Goal: Transaction & Acquisition: Subscribe to service/newsletter

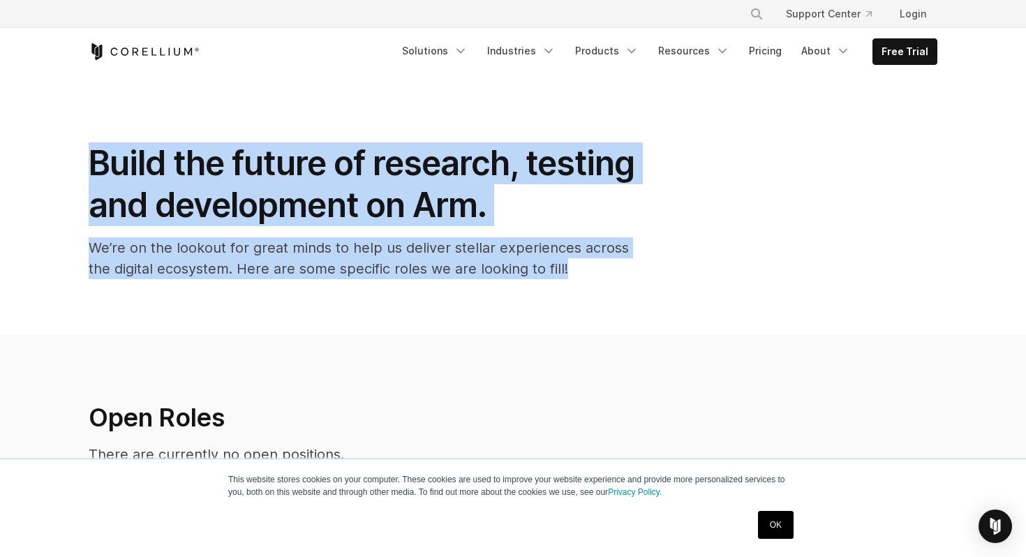
drag, startPoint x: 214, startPoint y: 121, endPoint x: 237, endPoint y: 308, distance: 188.6
click at [237, 308] on section "Build the future of research, testing and development on Arm. We’re on the look…" at bounding box center [513, 205] width 1026 height 260
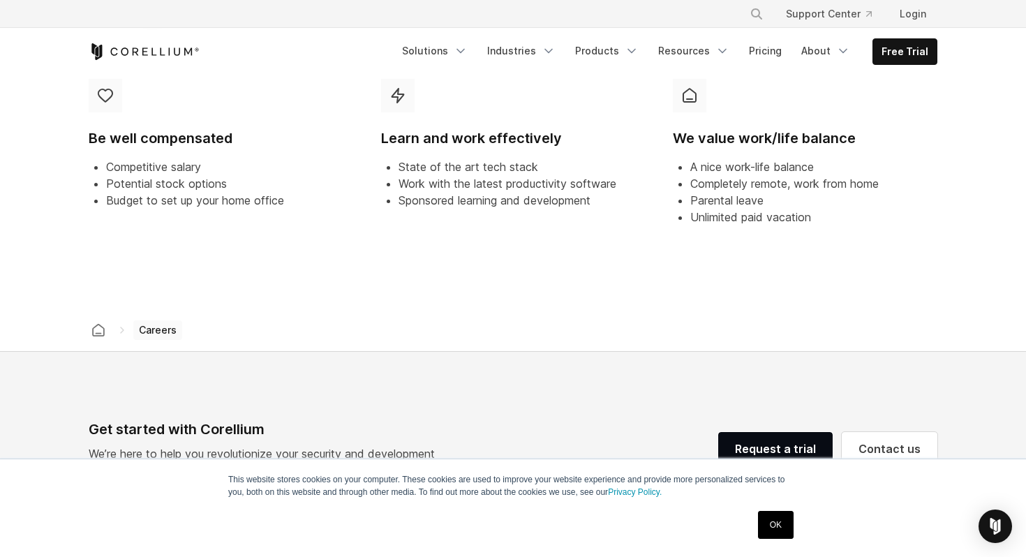
scroll to position [694, 0]
click at [838, 56] on icon "Navigation Menu" at bounding box center [843, 51] width 14 height 14
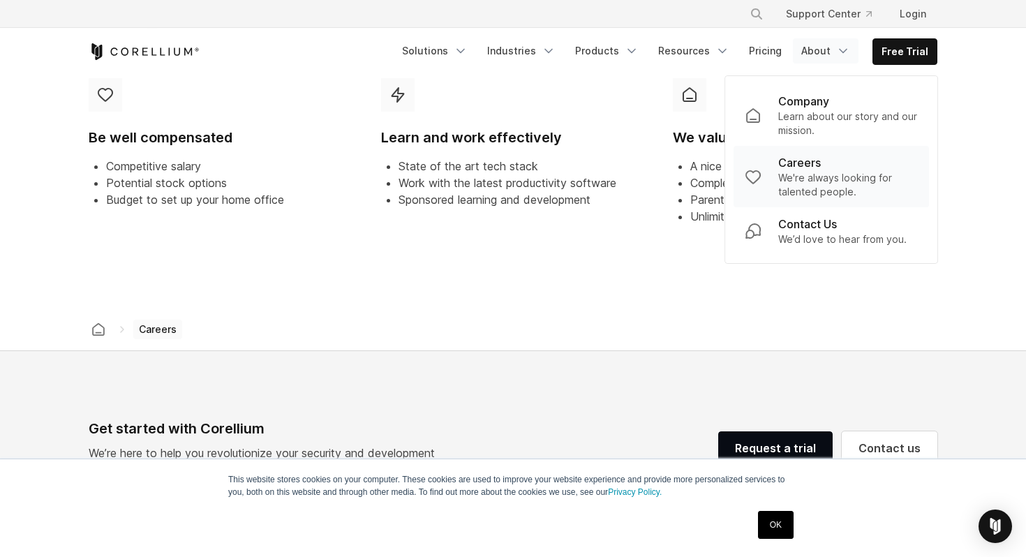
click at [836, 168] on div "Careers" at bounding box center [848, 162] width 140 height 17
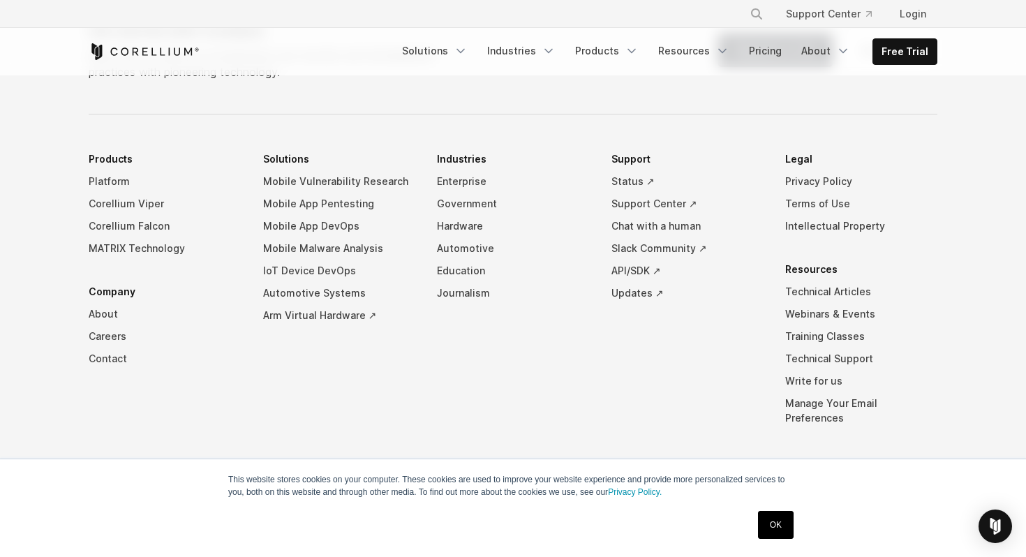
scroll to position [1100, 0]
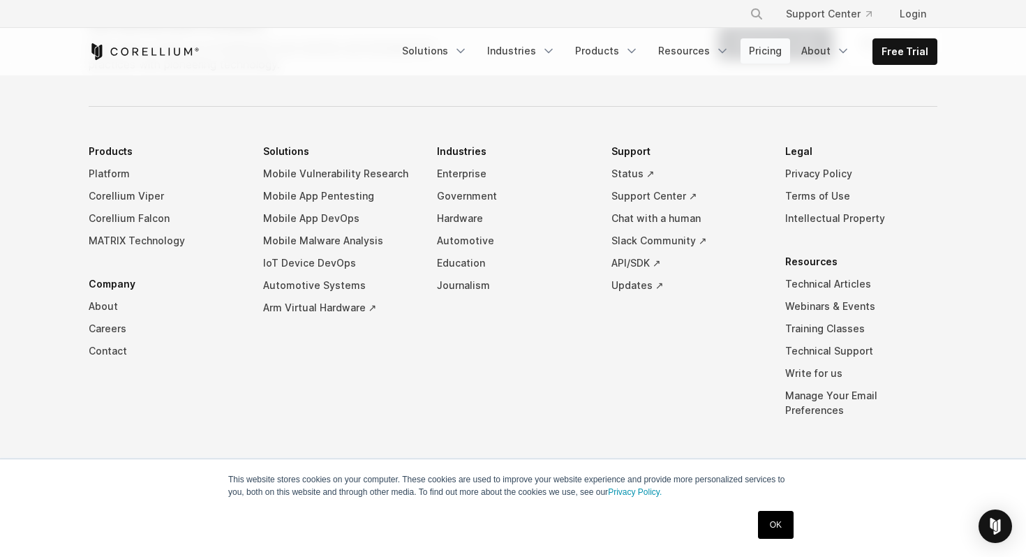
click at [789, 57] on link "Pricing" at bounding box center [766, 50] width 50 height 25
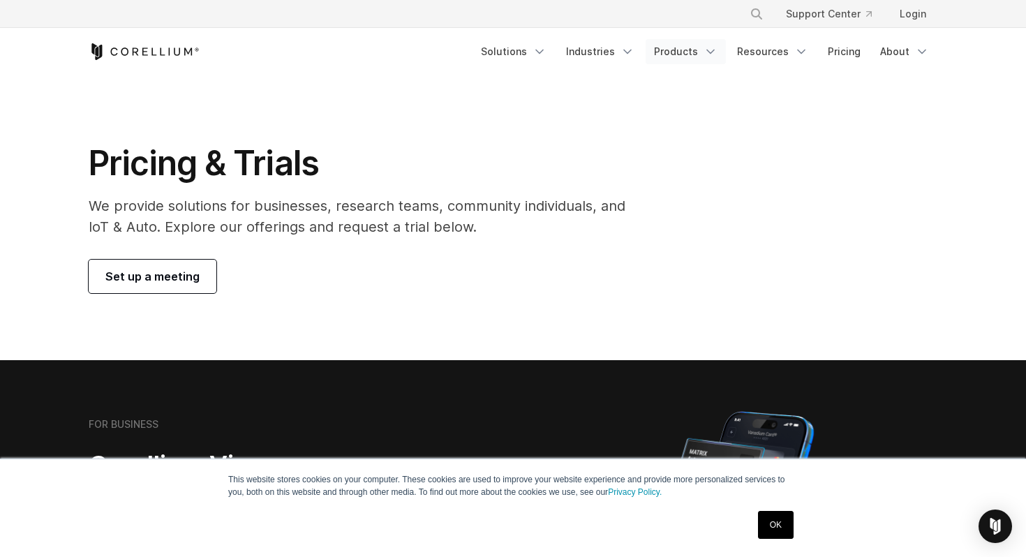
click at [718, 51] on icon "Navigation Menu" at bounding box center [711, 52] width 14 height 14
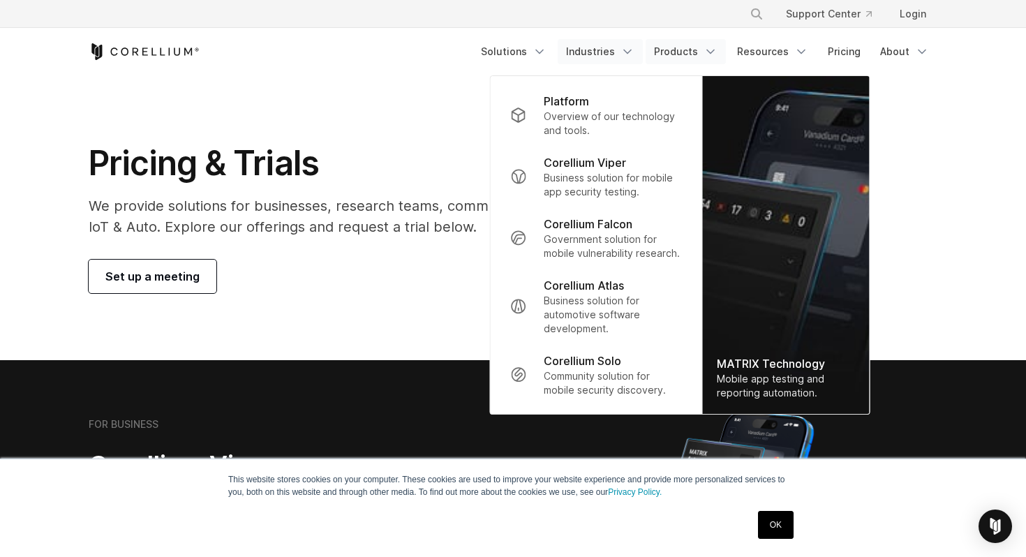
click at [614, 54] on link "Industries" at bounding box center [600, 51] width 85 height 25
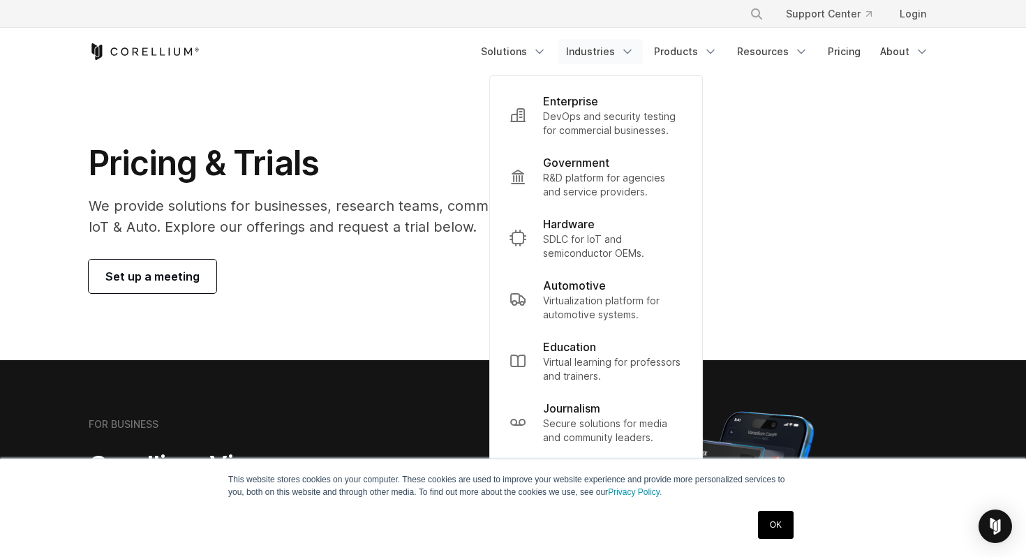
click at [486, 119] on section "Pricing & Trials We provide solutions for businesses, research teams, community…" at bounding box center [513, 217] width 1026 height 285
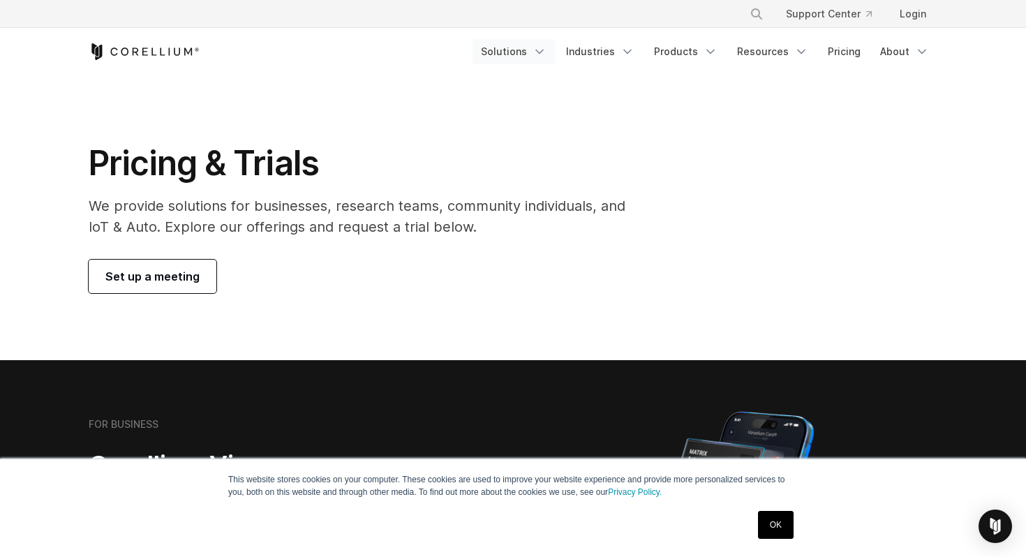
click at [505, 54] on link "Solutions" at bounding box center [514, 51] width 82 height 25
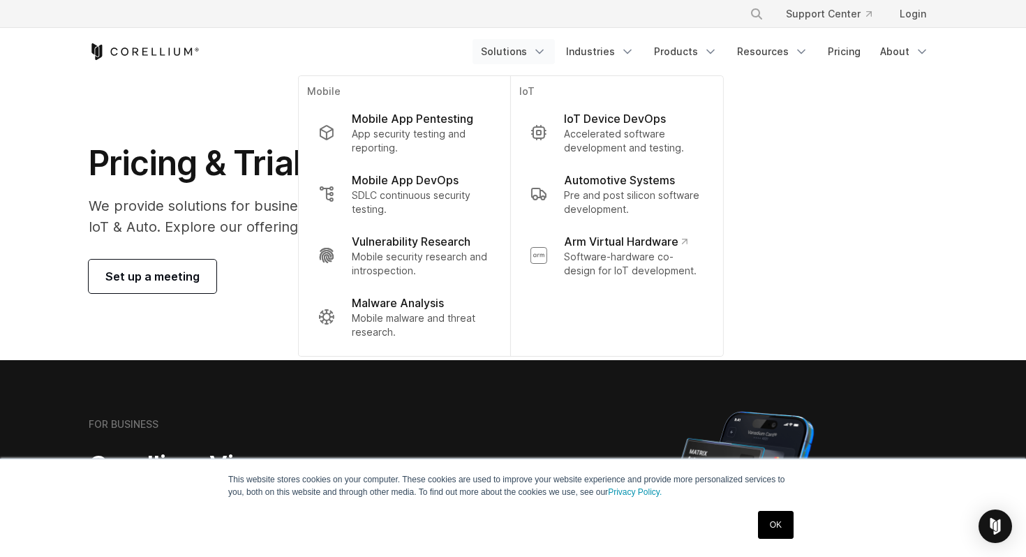
click at [419, 47] on div "Free Trial" at bounding box center [281, 51] width 384 height 17
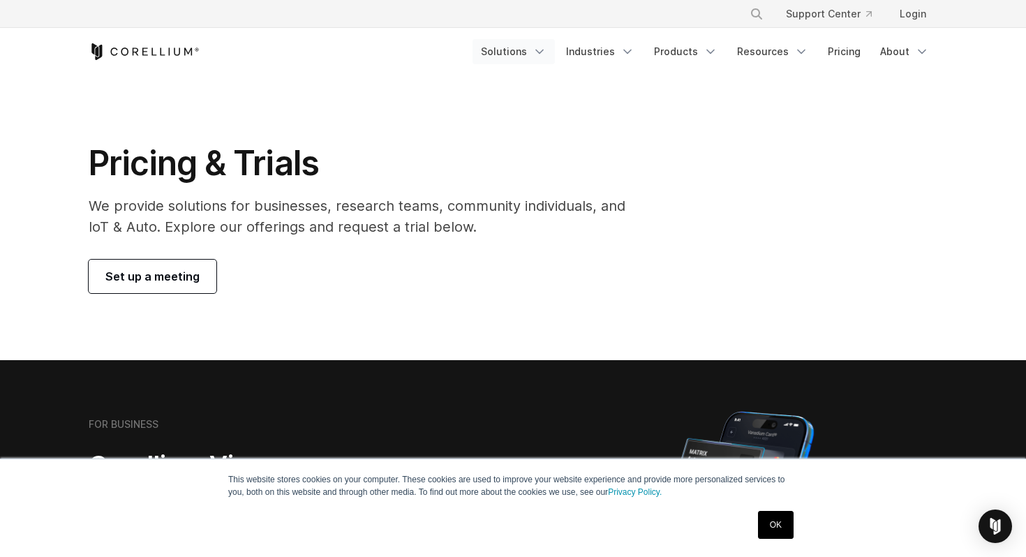
click at [486, 48] on link "Solutions" at bounding box center [514, 51] width 82 height 25
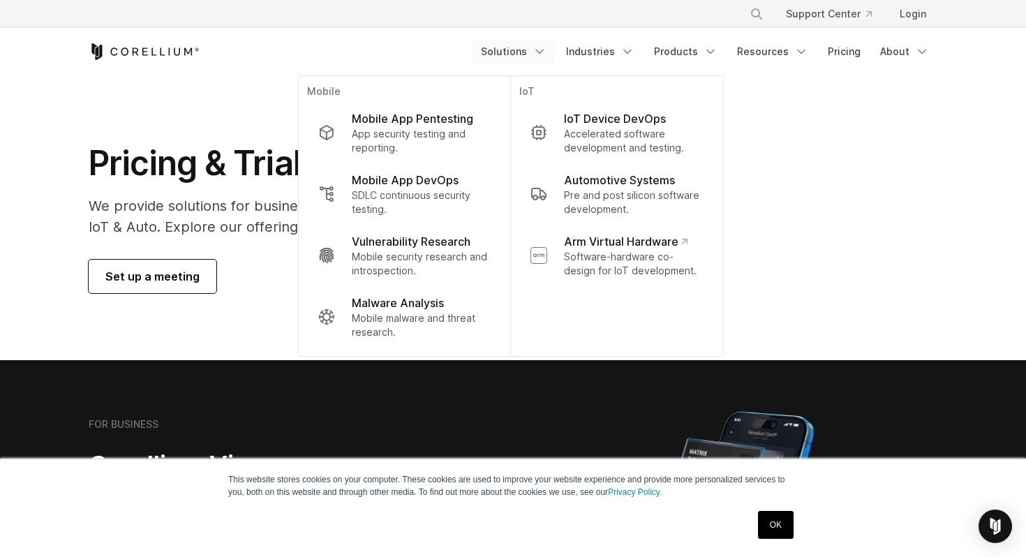
click at [446, 65] on div "Free Trial Solutions" at bounding box center [513, 51] width 849 height 47
